Goal: Task Accomplishment & Management: Manage account settings

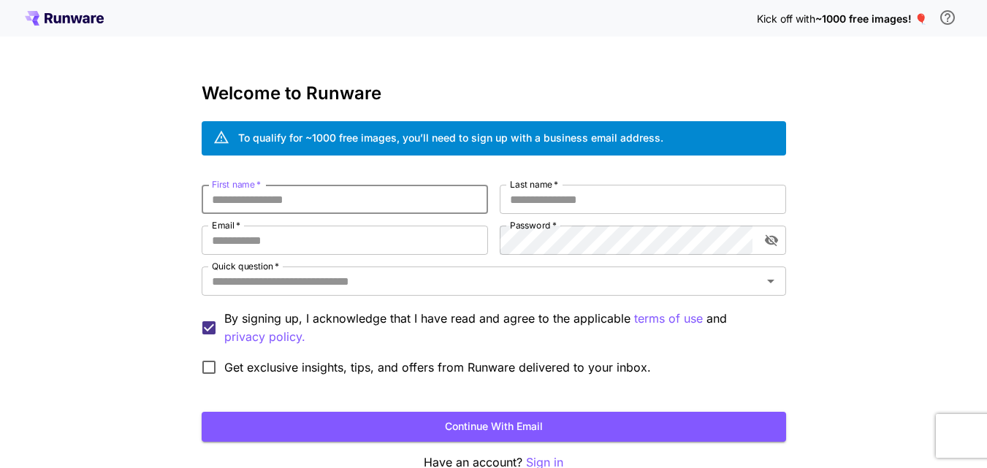
click at [393, 202] on input "First name   *" at bounding box center [345, 199] width 286 height 29
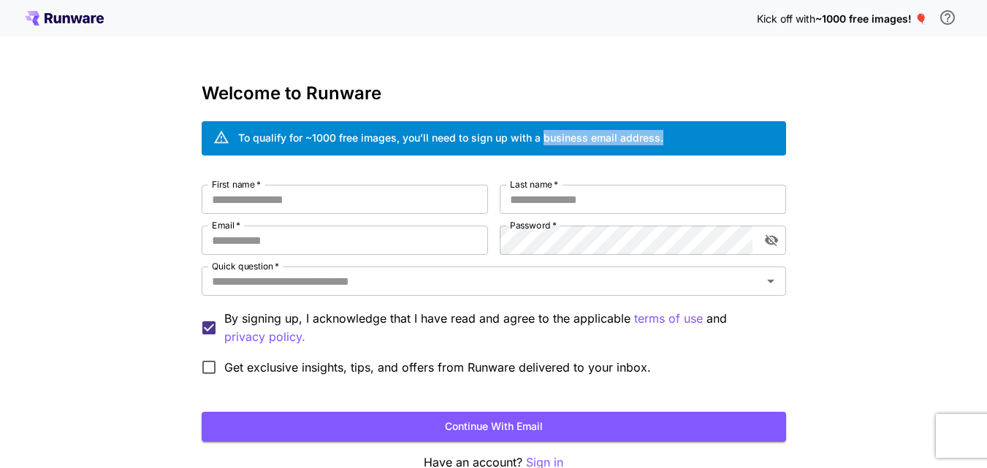
drag, startPoint x: 540, startPoint y: 133, endPoint x: 658, endPoint y: 134, distance: 117.6
click at [658, 134] on div "To qualify for ~1000 free images, you’ll need to sign up with a business email …" at bounding box center [450, 137] width 425 height 15
drag, startPoint x: 541, startPoint y: 135, endPoint x: 657, endPoint y: 134, distance: 115.4
click at [657, 134] on div "To qualify for ~1000 free images, you’ll need to sign up with a business email …" at bounding box center [450, 137] width 425 height 15
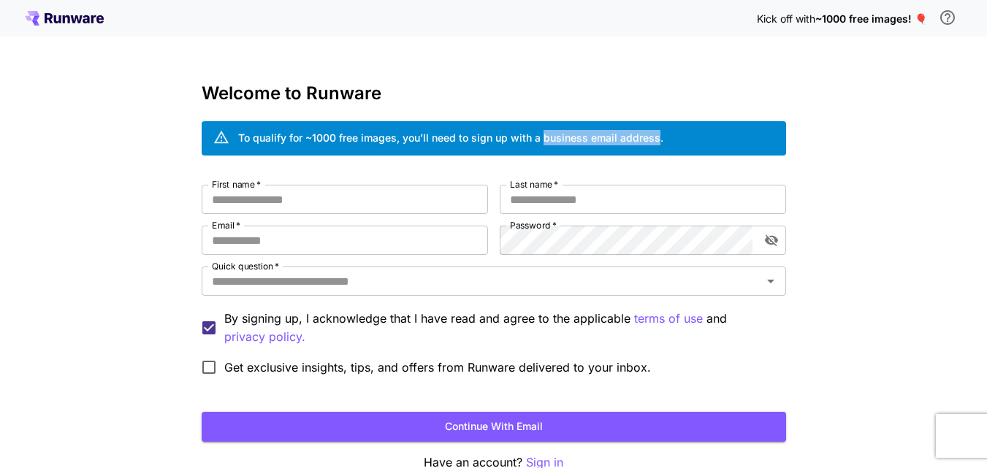
copy div "business email address"
click at [332, 204] on input "First name   *" at bounding box center [345, 199] width 286 height 29
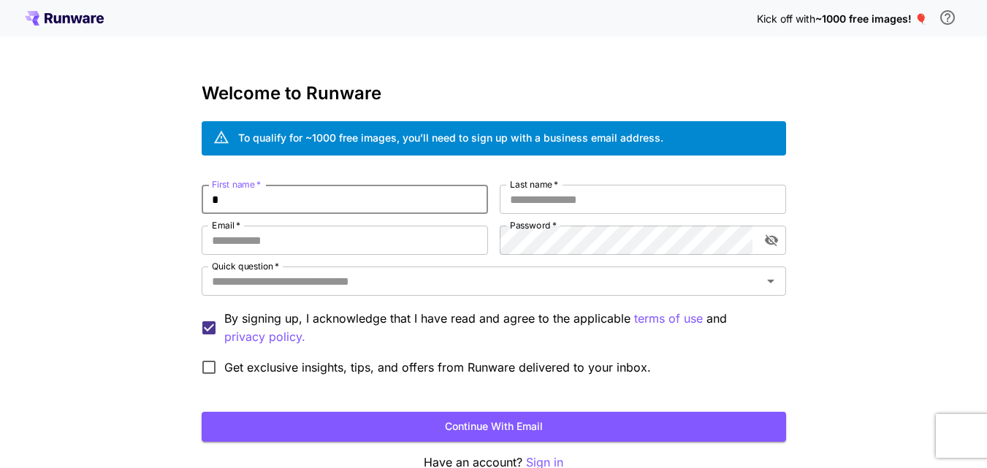
type input "*"
type input "*****"
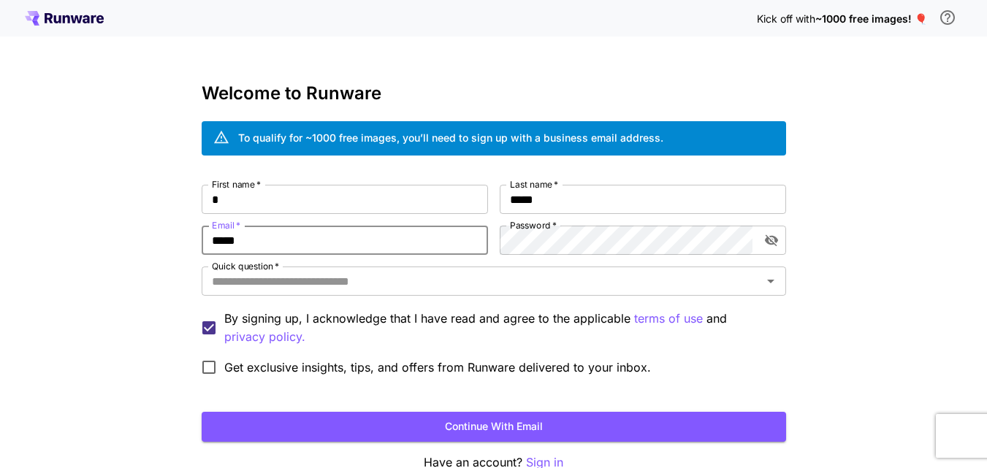
click at [397, 240] on input "*****" at bounding box center [345, 240] width 286 height 29
type input "**********"
click at [775, 242] on icon "toggle password visibility" at bounding box center [770, 241] width 13 height 12
click at [617, 282] on input "Quick question   *" at bounding box center [482, 281] width 552 height 20
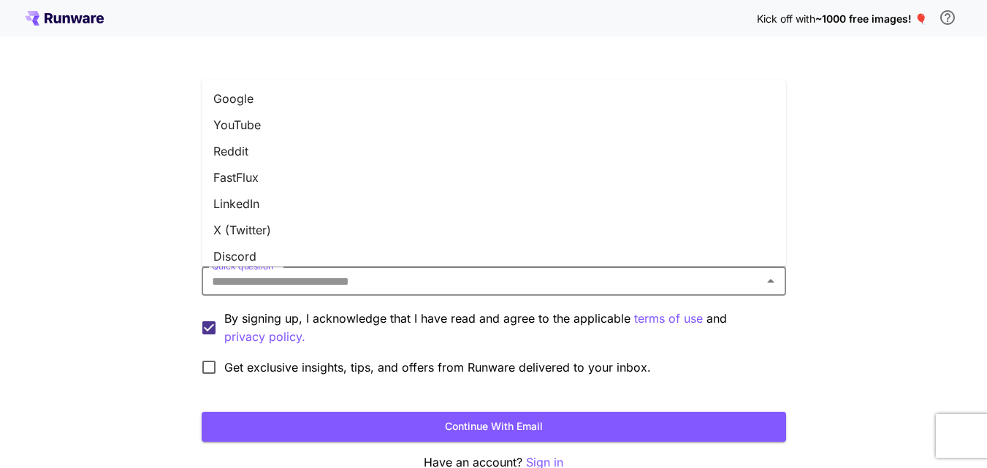
click at [574, 99] on li "Google" at bounding box center [494, 98] width 584 height 26
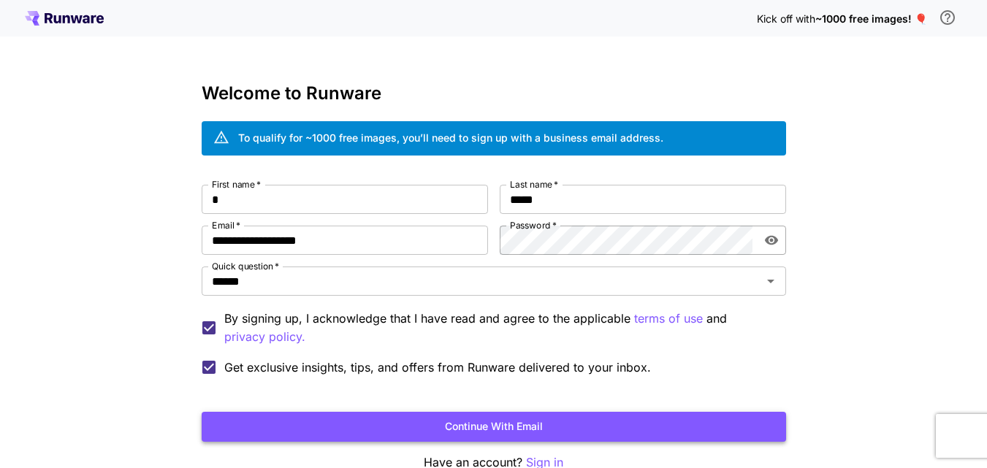
click at [300, 437] on button "Continue with email" at bounding box center [494, 427] width 584 height 30
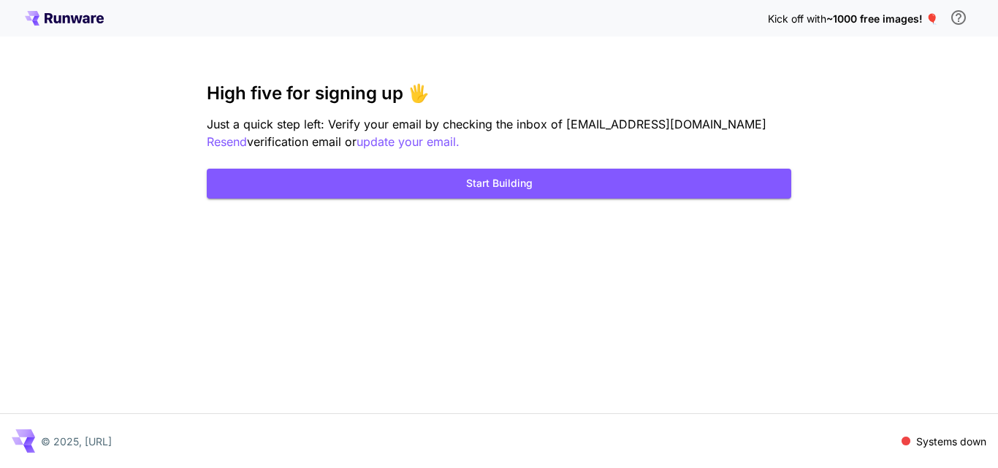
click at [811, 23] on span "Kick off with" at bounding box center [797, 18] width 58 height 12
click at [956, 20] on icon "\a In order to qualify for free credit, you need to sign up with a business ema…" at bounding box center [959, 18] width 18 height 18
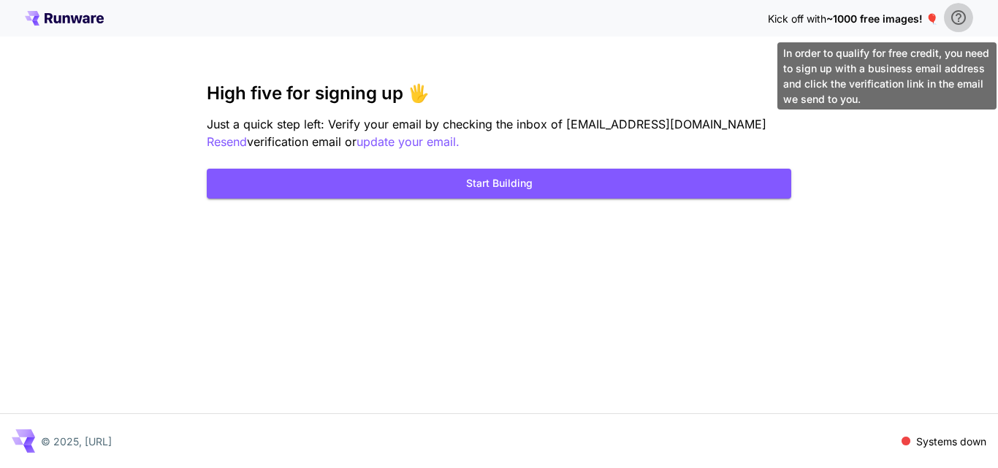
click at [958, 20] on icon "\a In order to qualify for free credit, you need to sign up with a business ema…" at bounding box center [958, 17] width 15 height 15
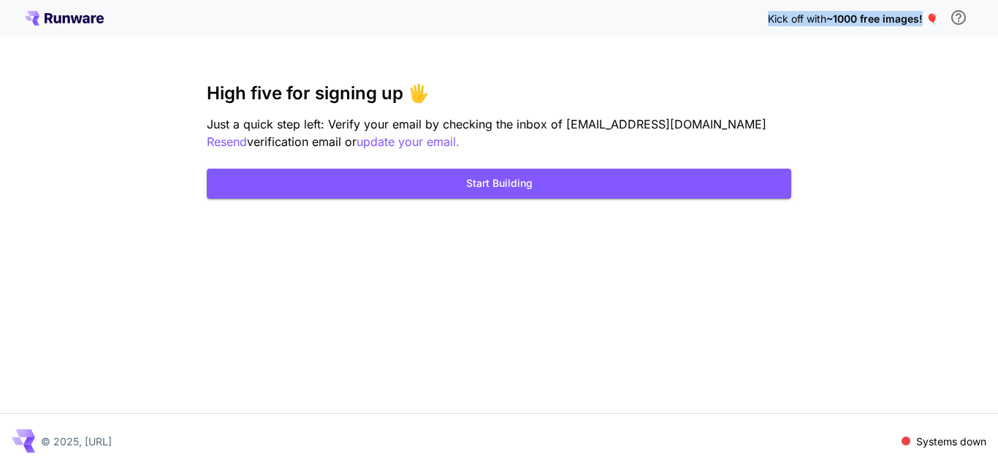
drag, startPoint x: 763, startPoint y: 20, endPoint x: 923, endPoint y: 25, distance: 160.1
click at [923, 25] on div "Kick off with ~1000 free images! 🎈" at bounding box center [499, 18] width 948 height 31
copy p "Kick off with ~1000 free images!"
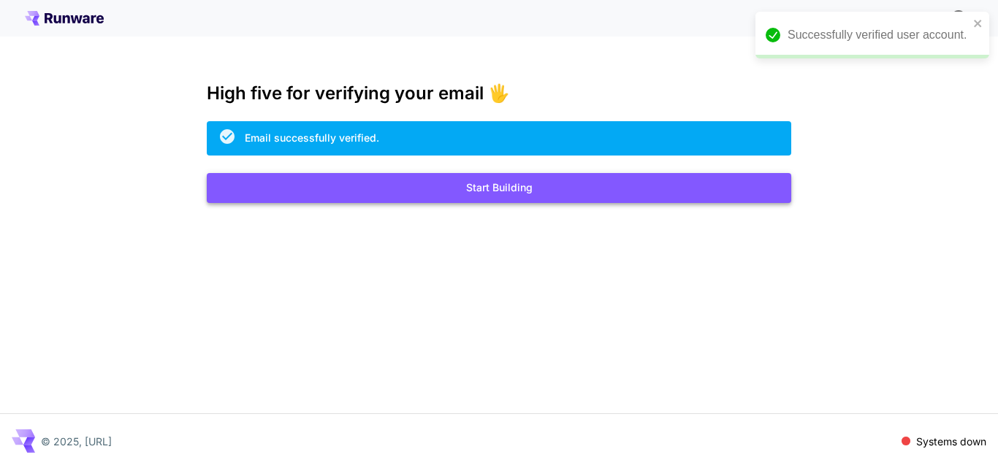
click at [563, 184] on button "Start Building" at bounding box center [499, 188] width 584 height 30
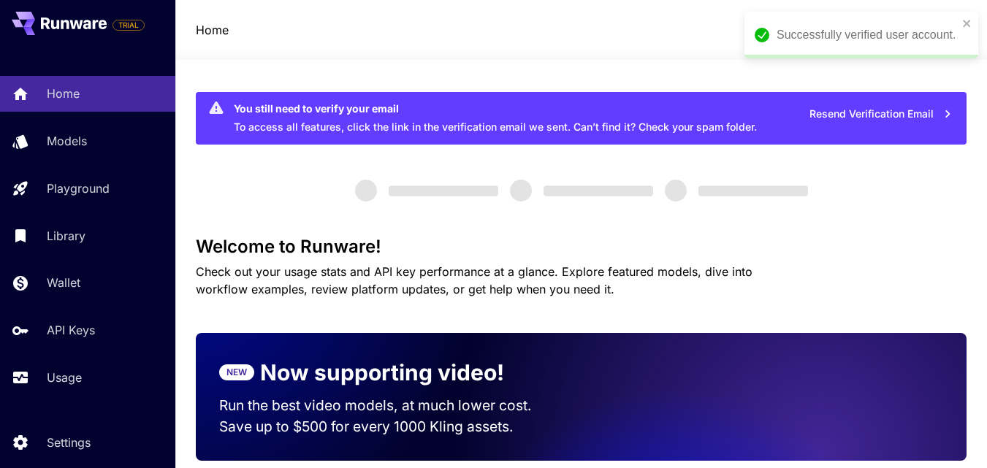
click at [973, 25] on div "Successfully verified user account." at bounding box center [861, 35] width 234 height 47
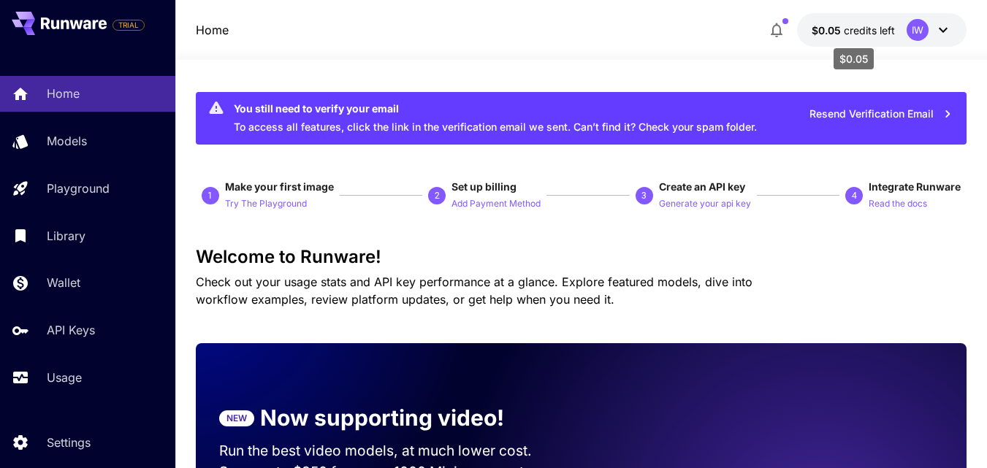
click at [877, 31] on span "credits left" at bounding box center [869, 30] width 51 height 12
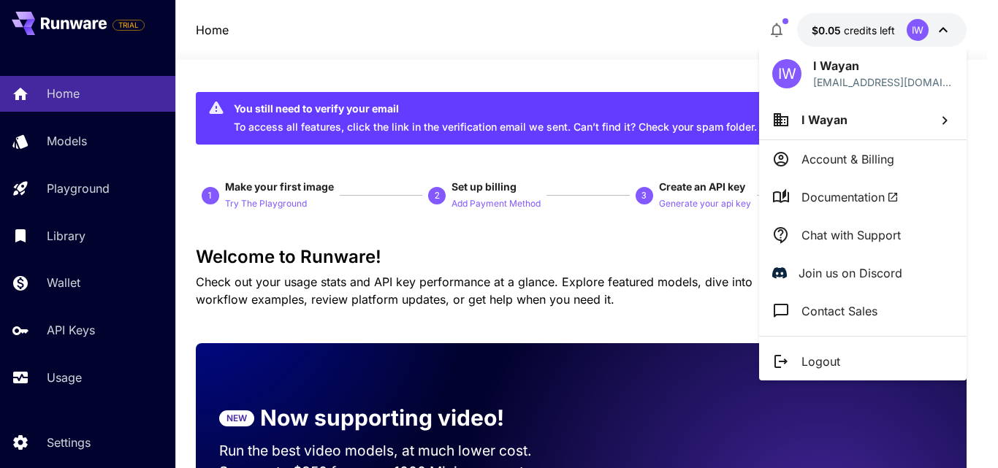
click at [508, 256] on div at bounding box center [499, 234] width 998 height 468
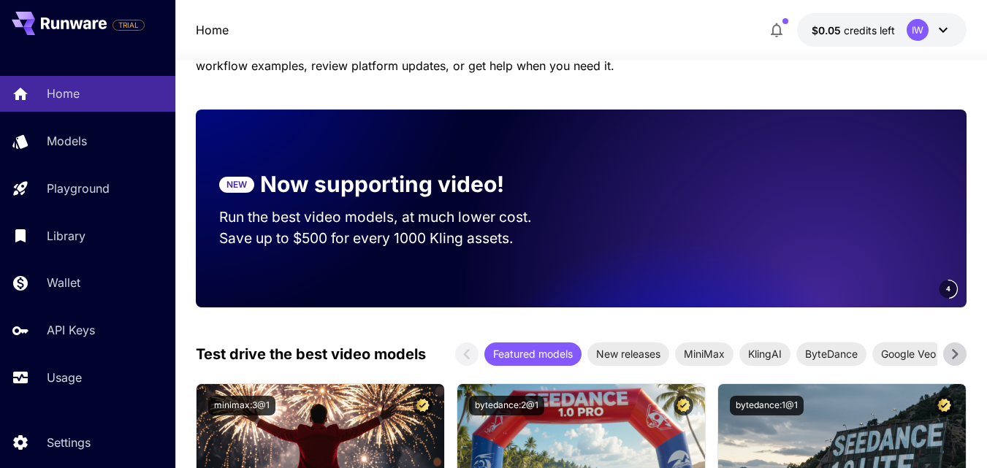
scroll to position [42, 0]
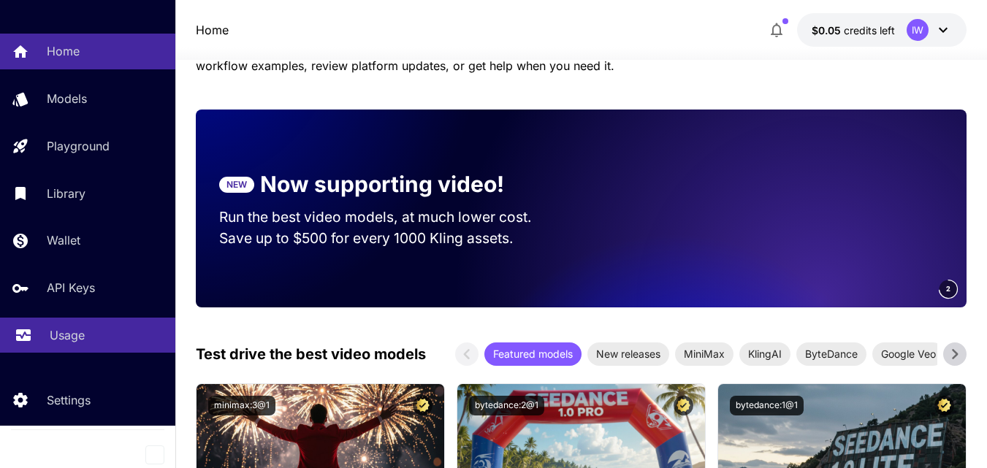
click at [76, 335] on p "Usage" at bounding box center [67, 336] width 35 height 18
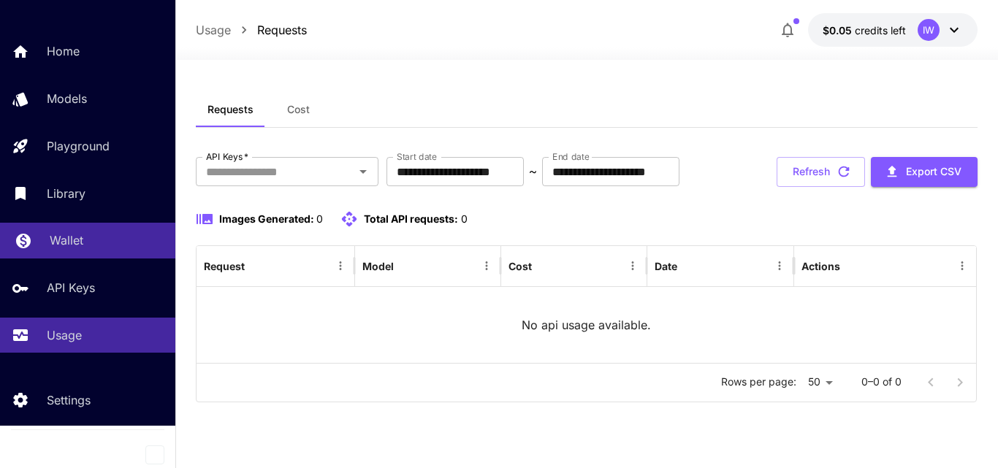
click at [77, 243] on p "Wallet" at bounding box center [67, 241] width 34 height 18
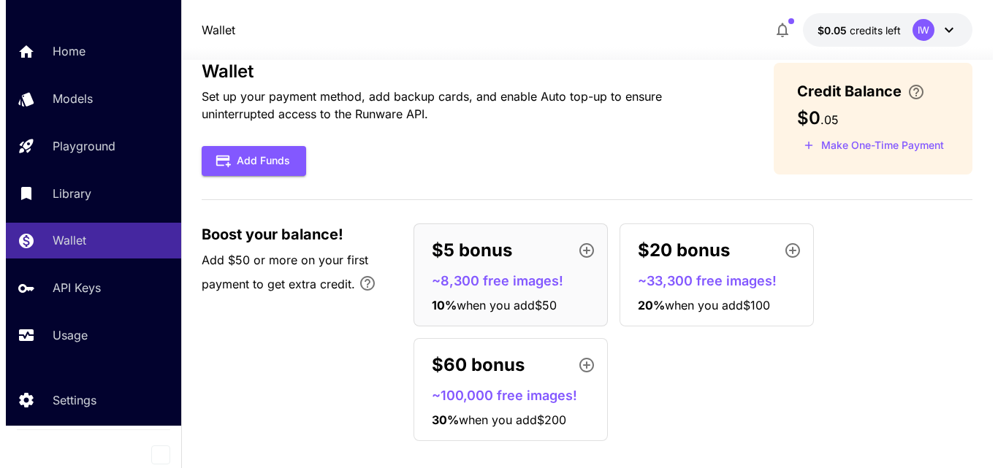
scroll to position [47, 0]
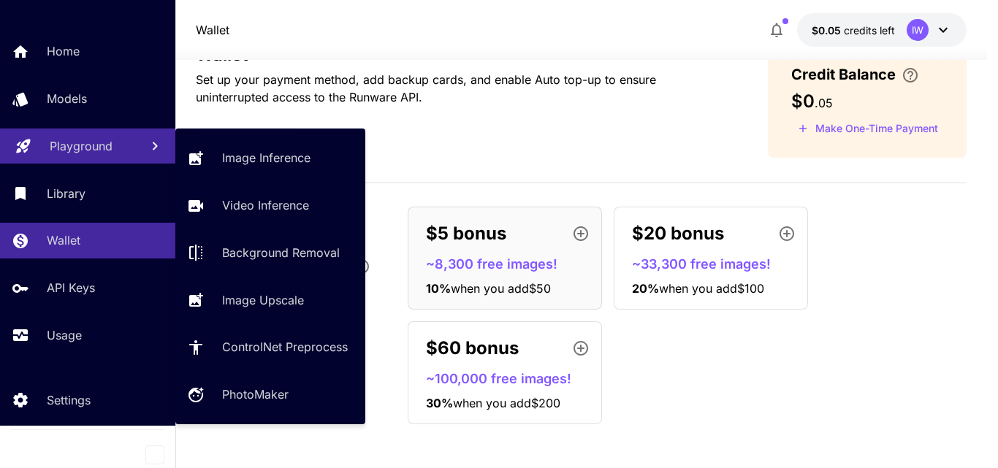
click at [97, 158] on link "Playground" at bounding box center [87, 147] width 175 height 36
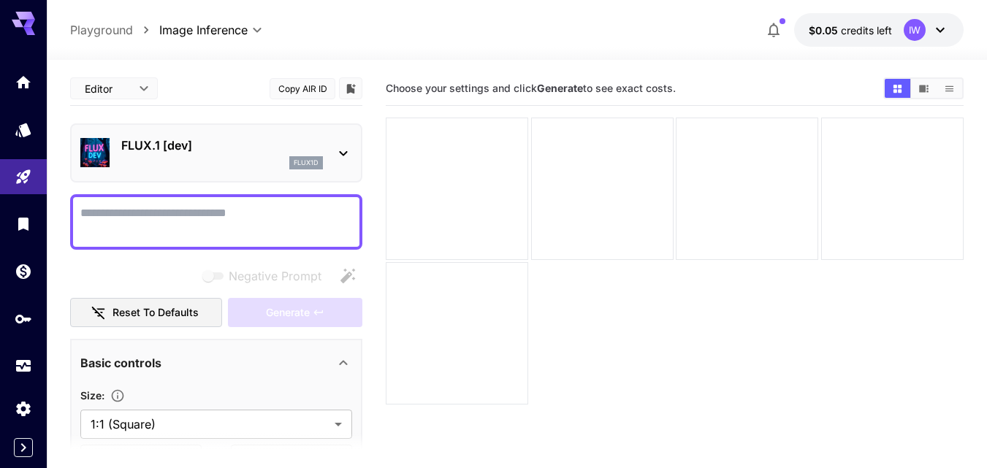
click at [186, 148] on p "FLUX.1 [dev]" at bounding box center [222, 146] width 202 height 18
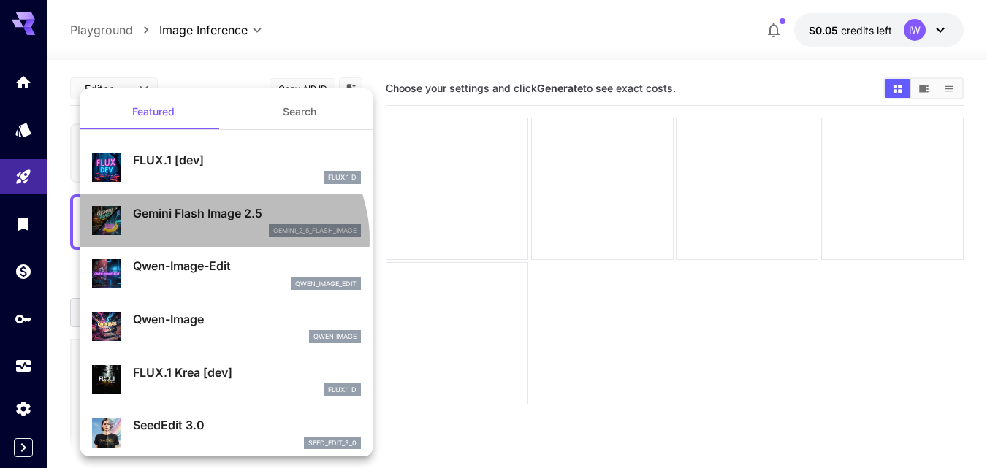
click at [219, 240] on div "Gemini Flash Image 2.5 gemini_2_5_flash_image" at bounding box center [226, 221] width 269 height 45
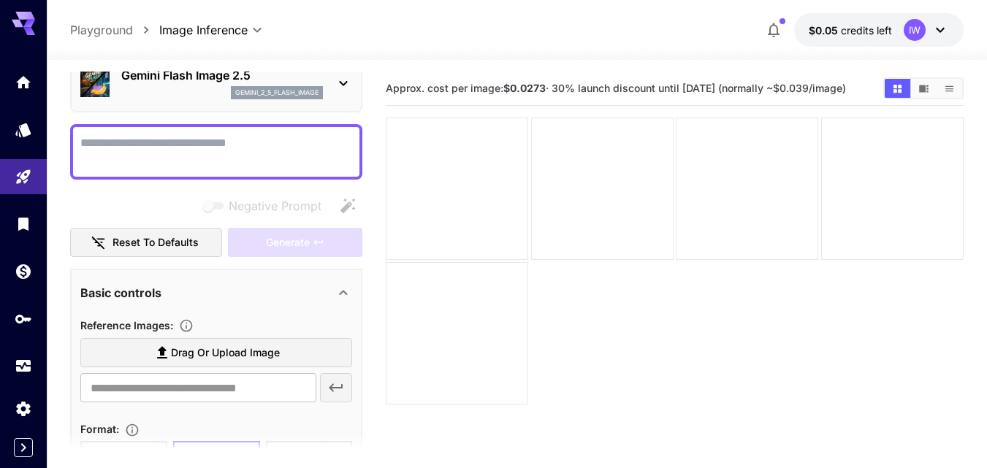
scroll to position [264, 0]
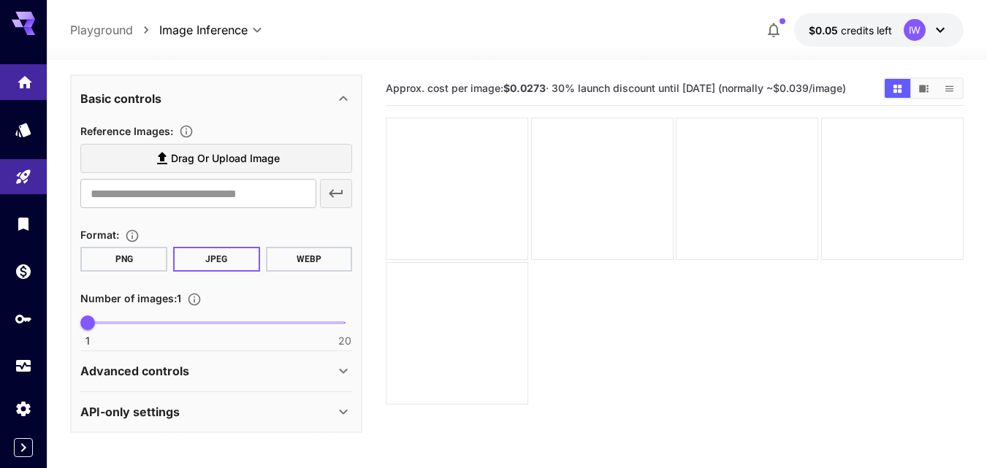
click at [14, 83] on link at bounding box center [23, 82] width 47 height 36
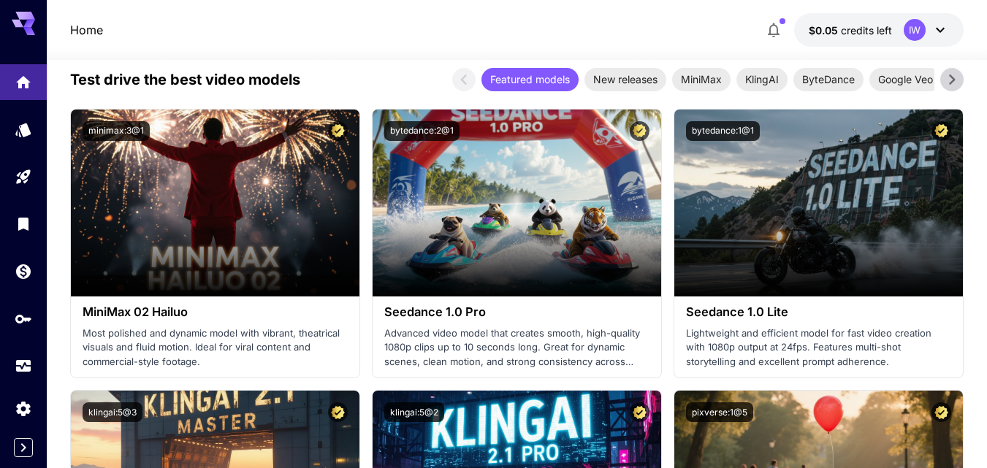
scroll to position [219, 0]
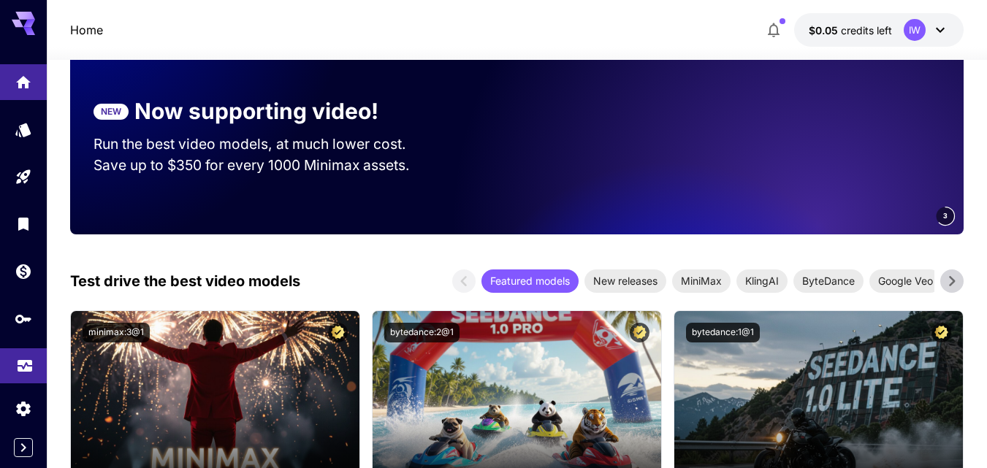
click at [22, 382] on link at bounding box center [23, 366] width 47 height 36
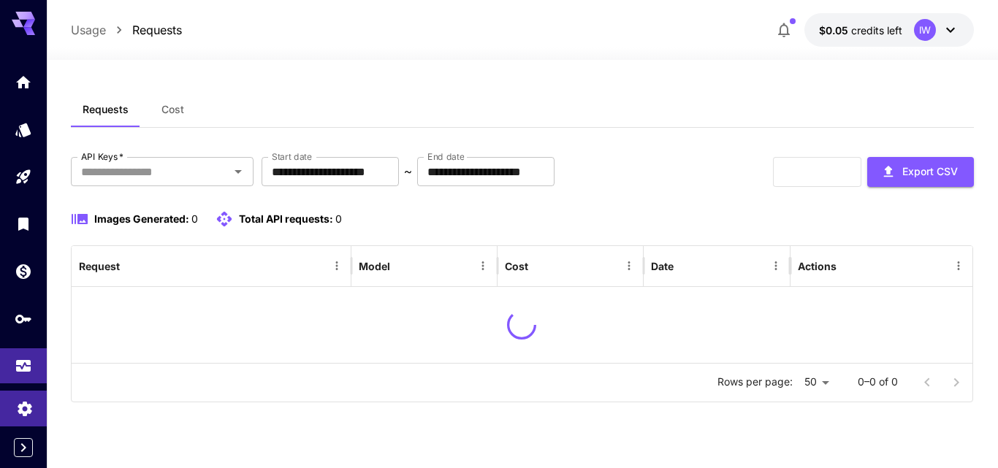
click at [27, 408] on icon "Settings" at bounding box center [25, 404] width 14 height 15
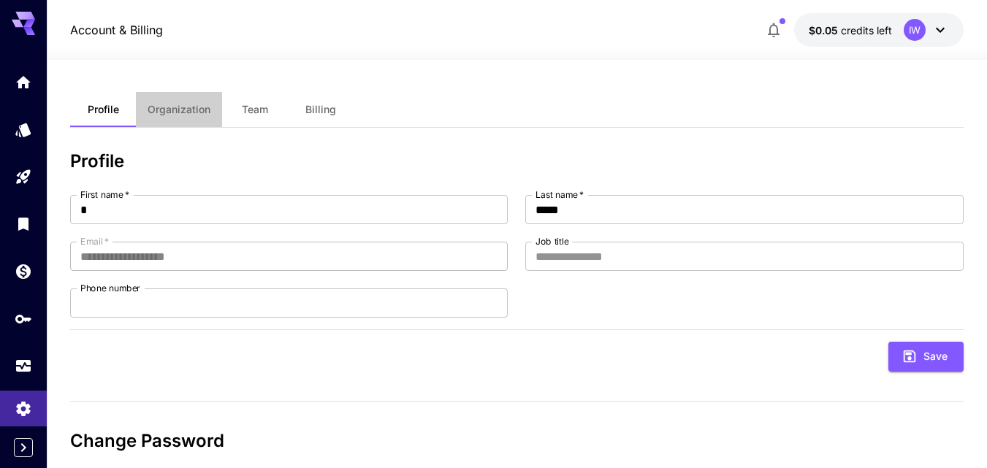
click at [191, 111] on span "Organization" at bounding box center [179, 109] width 63 height 13
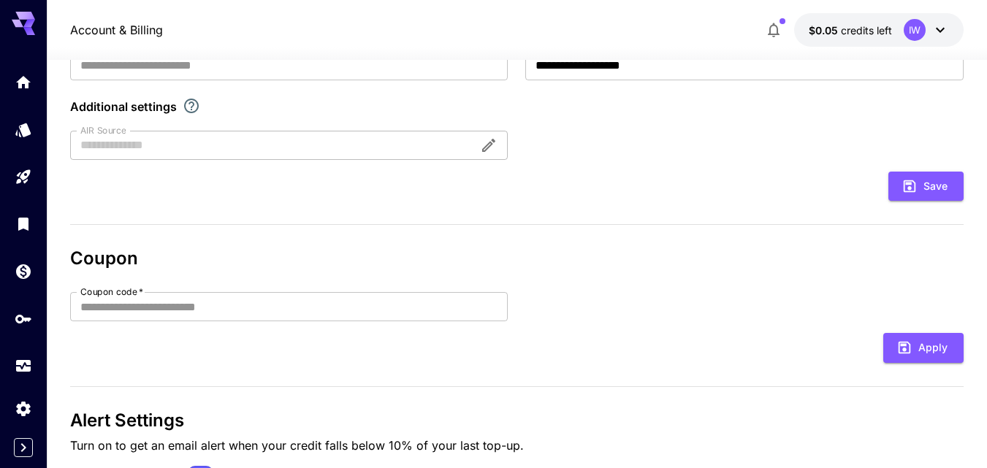
scroll to position [351, 0]
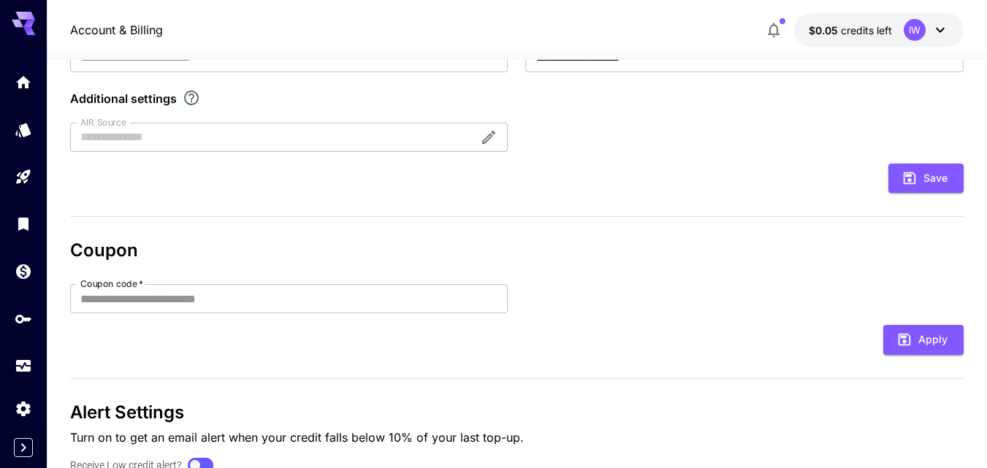
drag, startPoint x: 207, startPoint y: 294, endPoint x: 213, endPoint y: 281, distance: 13.7
click at [206, 294] on input "Coupon code   *" at bounding box center [289, 298] width 438 height 29
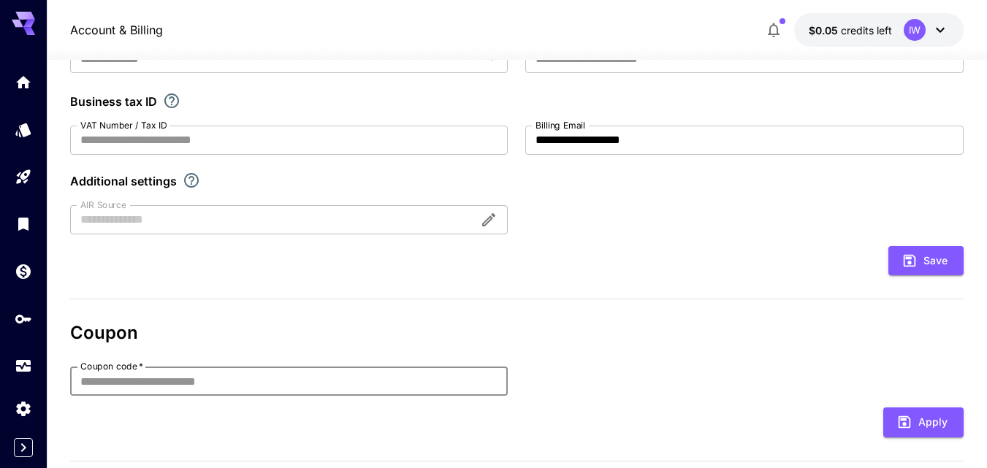
scroll to position [59, 0]
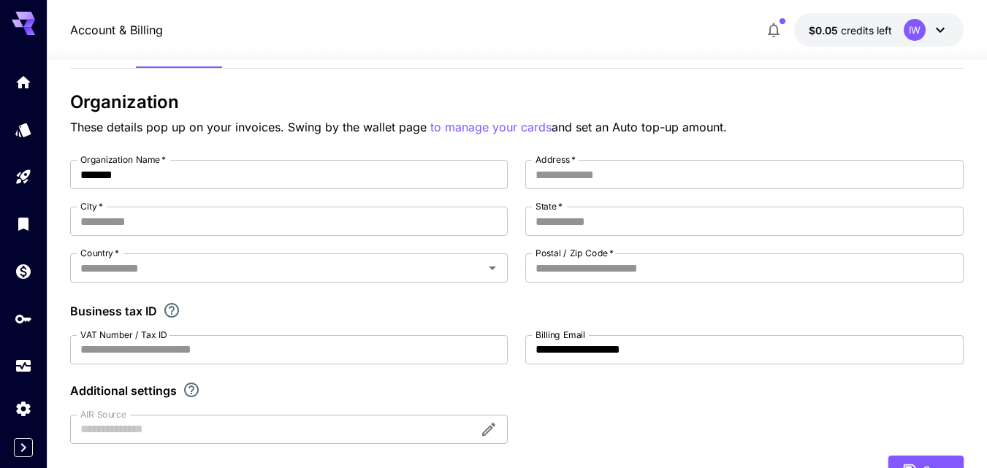
click at [769, 29] on icon "button" at bounding box center [774, 30] width 18 height 18
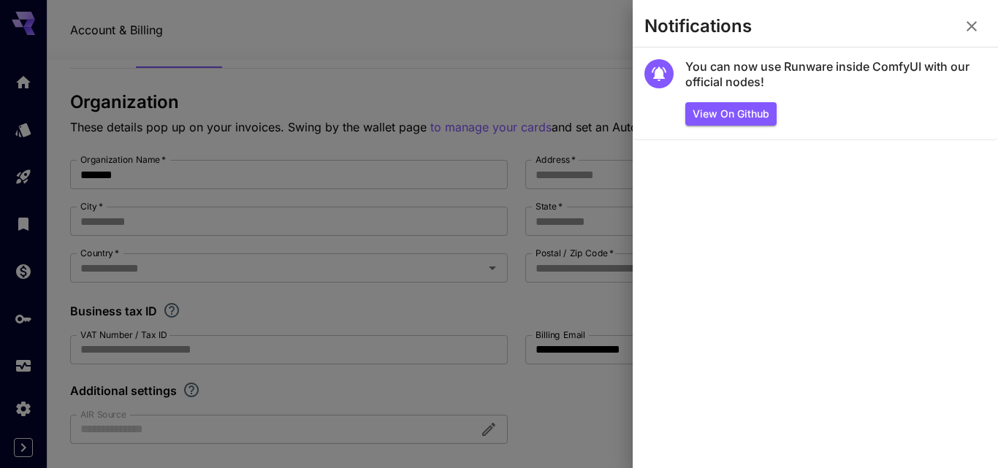
click at [500, 83] on div at bounding box center [499, 234] width 998 height 468
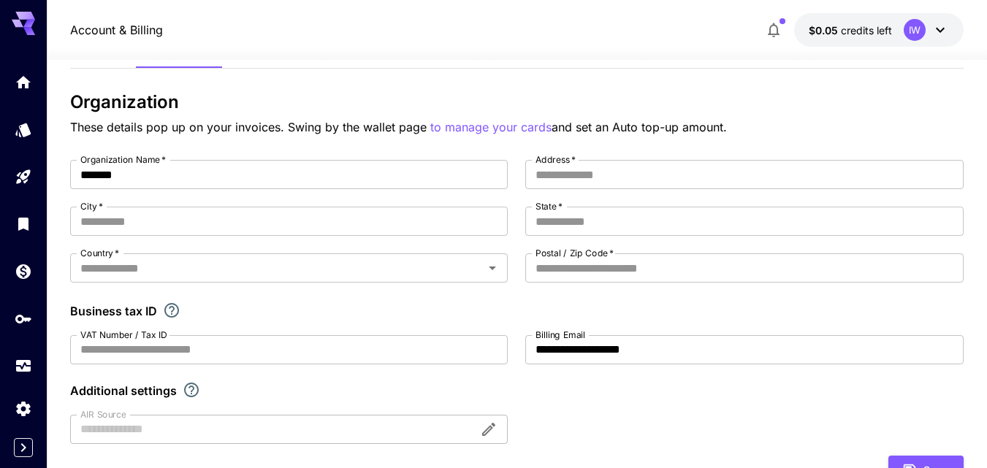
click at [926, 39] on div "IW" at bounding box center [926, 30] width 45 height 22
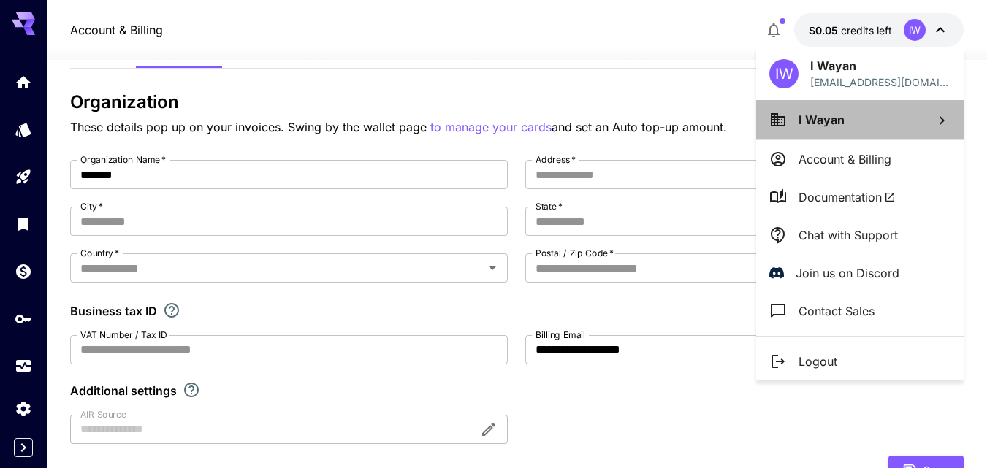
click at [907, 115] on li "I Wayan" at bounding box center [859, 119] width 207 height 39
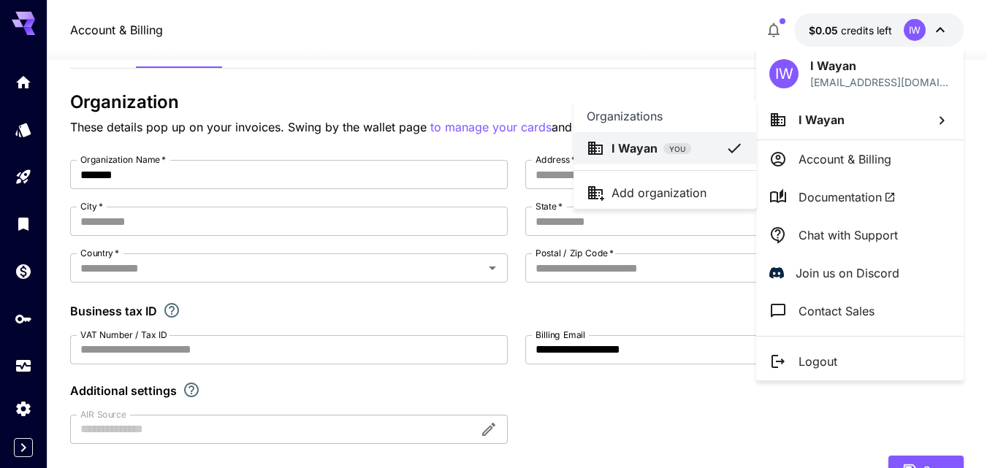
click at [681, 191] on p "Add organization" at bounding box center [658, 193] width 95 height 18
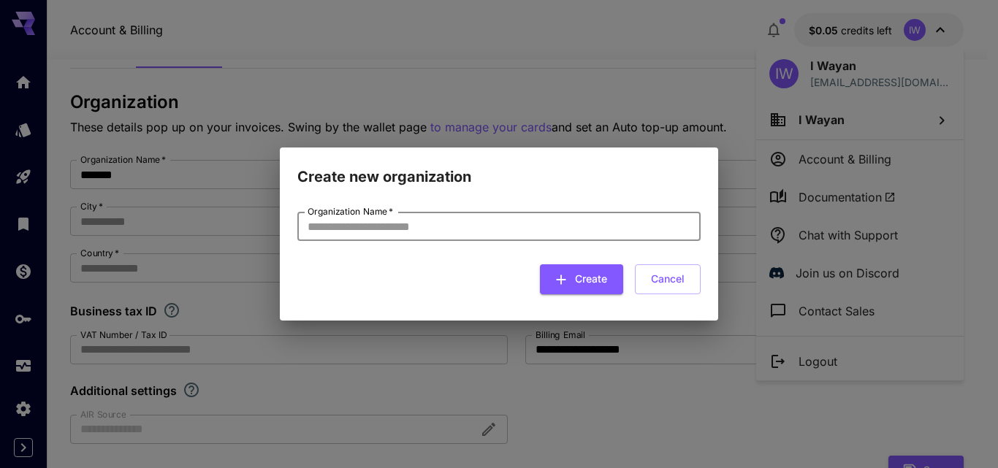
click at [508, 228] on input "Organization Name   *" at bounding box center [498, 226] width 403 height 29
type input "**"
click at [584, 273] on button "Create" at bounding box center [581, 279] width 83 height 30
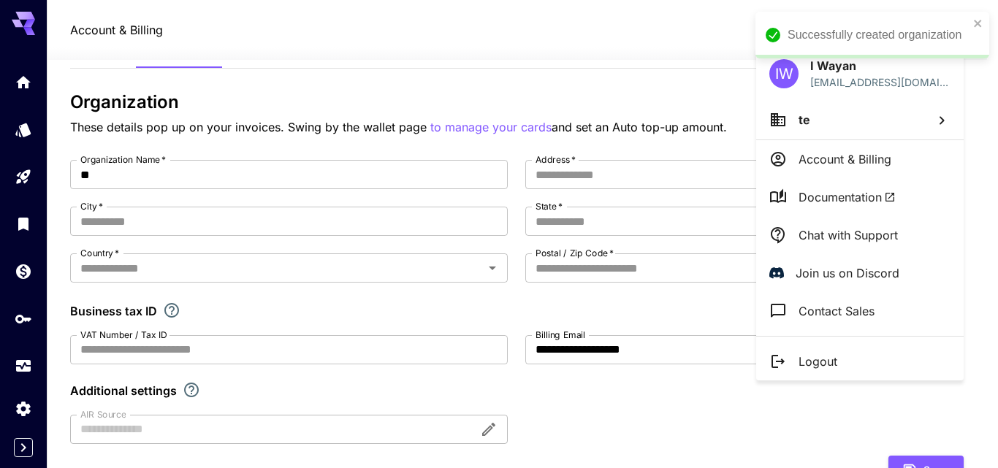
click at [976, 16] on div "Successfully created organization" at bounding box center [872, 35] width 234 height 47
click at [917, 30] on div at bounding box center [499, 234] width 998 height 468
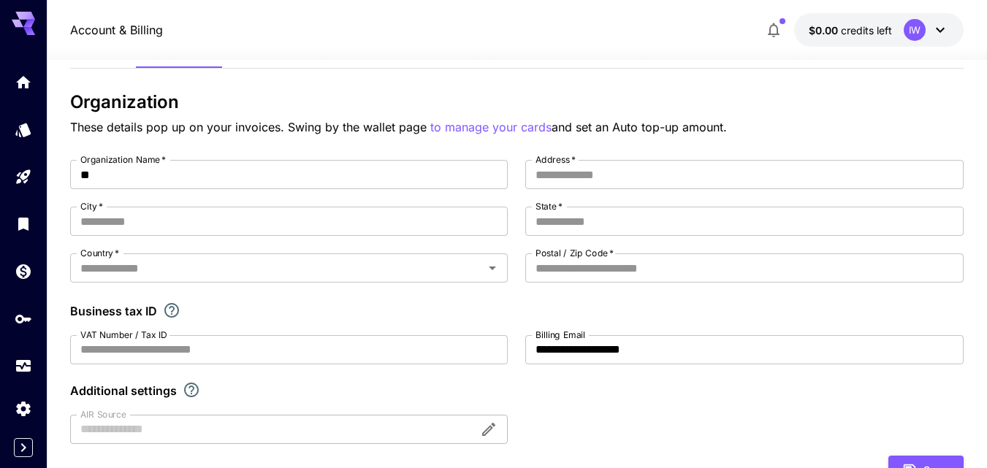
click at [925, 31] on div "IW" at bounding box center [915, 30] width 22 height 22
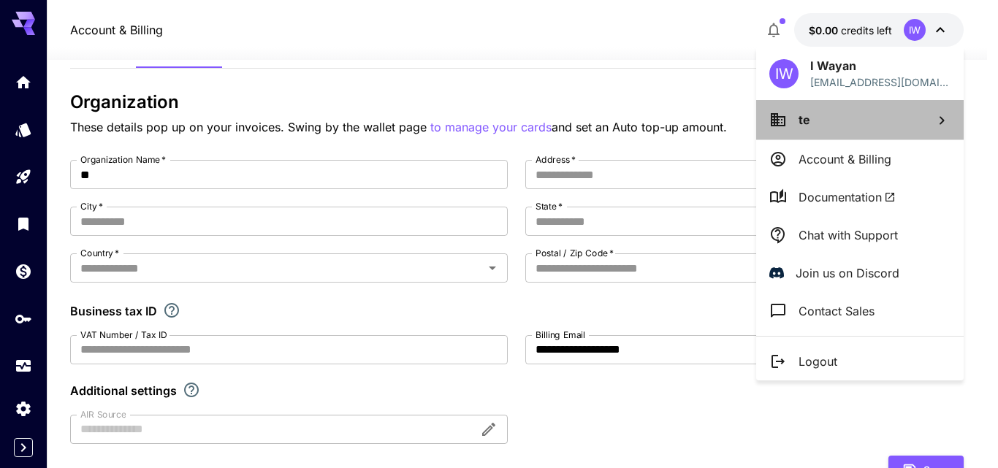
click at [852, 124] on li "te" at bounding box center [859, 119] width 207 height 39
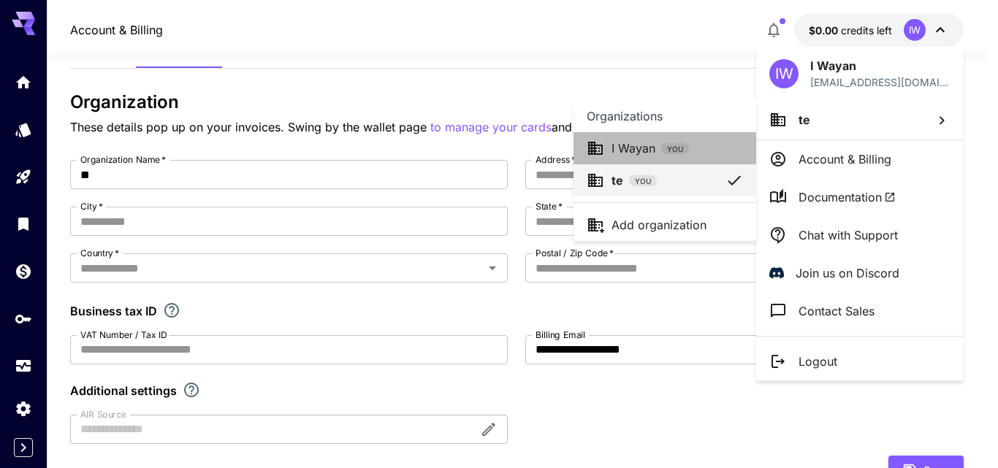
click at [641, 150] on p "I Wayan" at bounding box center [633, 149] width 44 height 18
type input "*******"
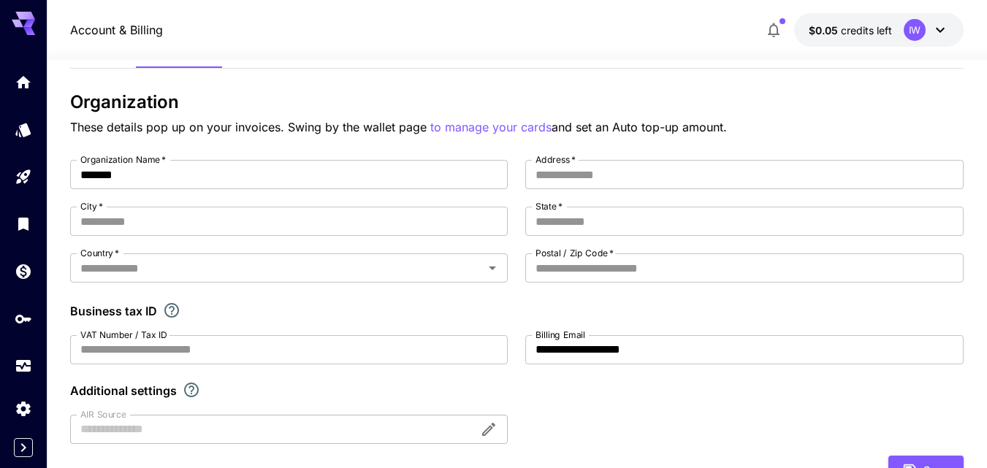
click at [34, 32] on icon at bounding box center [23, 23] width 23 height 23
click at [28, 26] on icon at bounding box center [29, 24] width 12 height 8
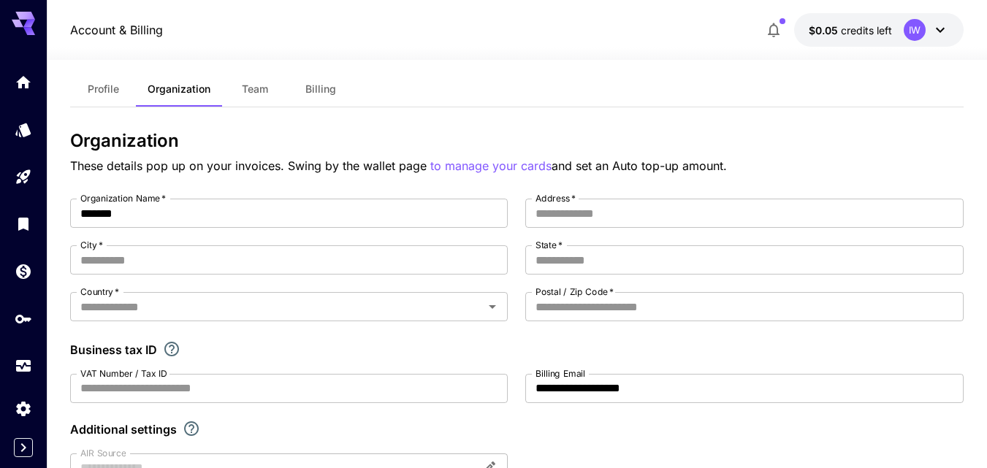
scroll to position [0, 0]
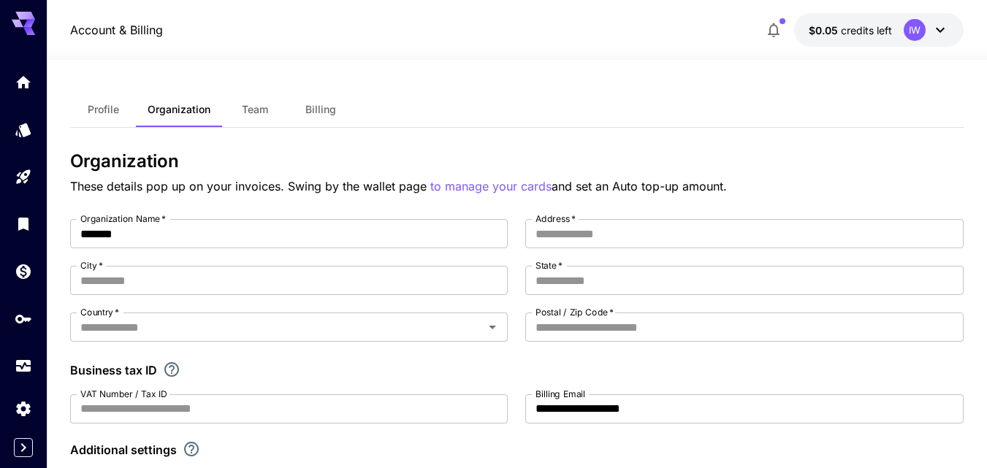
drag, startPoint x: 20, startPoint y: 38, endPoint x: 26, endPoint y: 79, distance: 41.3
click at [20, 40] on div at bounding box center [23, 213] width 47 height 356
click at [26, 81] on icon "Home" at bounding box center [25, 78] width 18 height 18
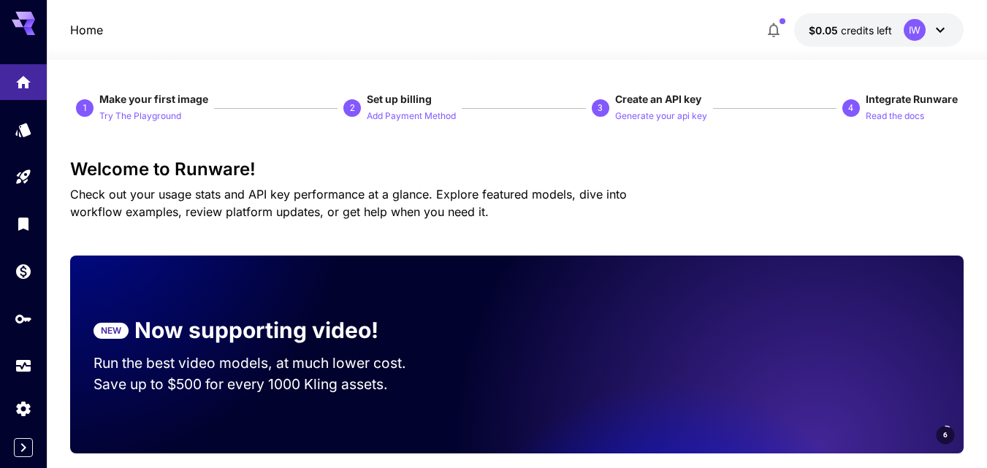
click at [38, 23] on div at bounding box center [23, 17] width 47 height 35
click at [42, 23] on div at bounding box center [23, 17] width 47 height 35
click at [37, 116] on link at bounding box center [23, 130] width 47 height 36
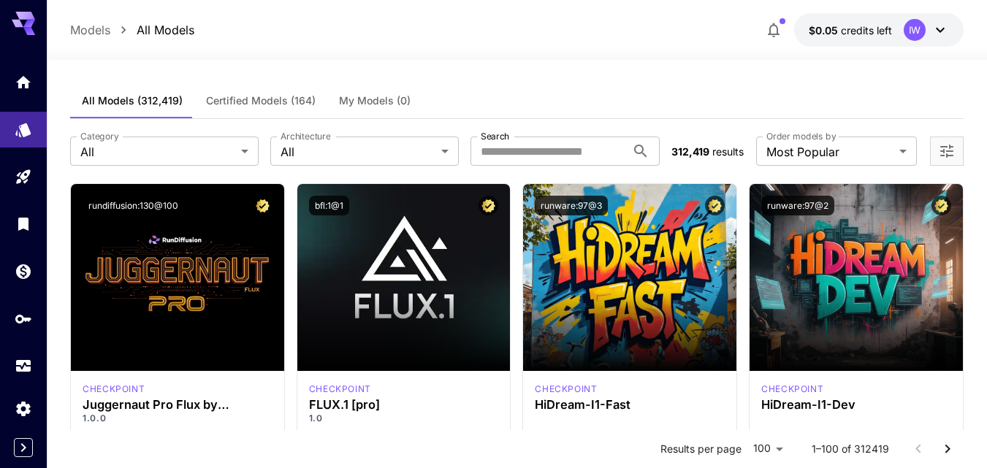
click at [37, 44] on div at bounding box center [23, 213] width 47 height 356
